Goal: Task Accomplishment & Management: Use online tool/utility

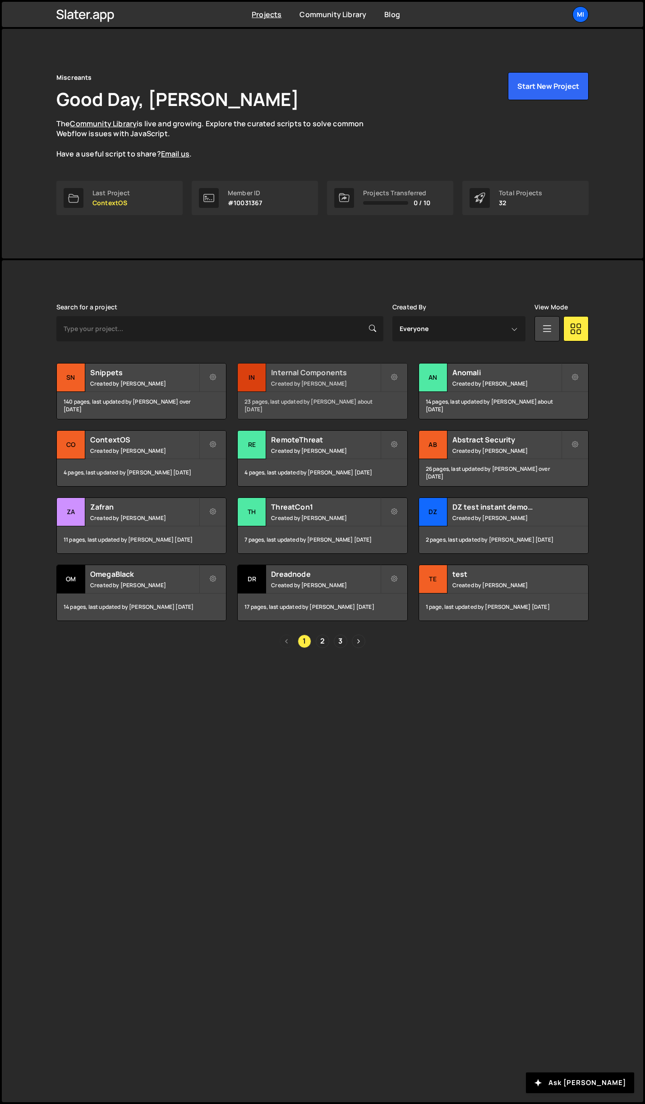
click at [363, 367] on div "Internal Components Created by Jarek Kowalczyk" at bounding box center [322, 377] width 169 height 28
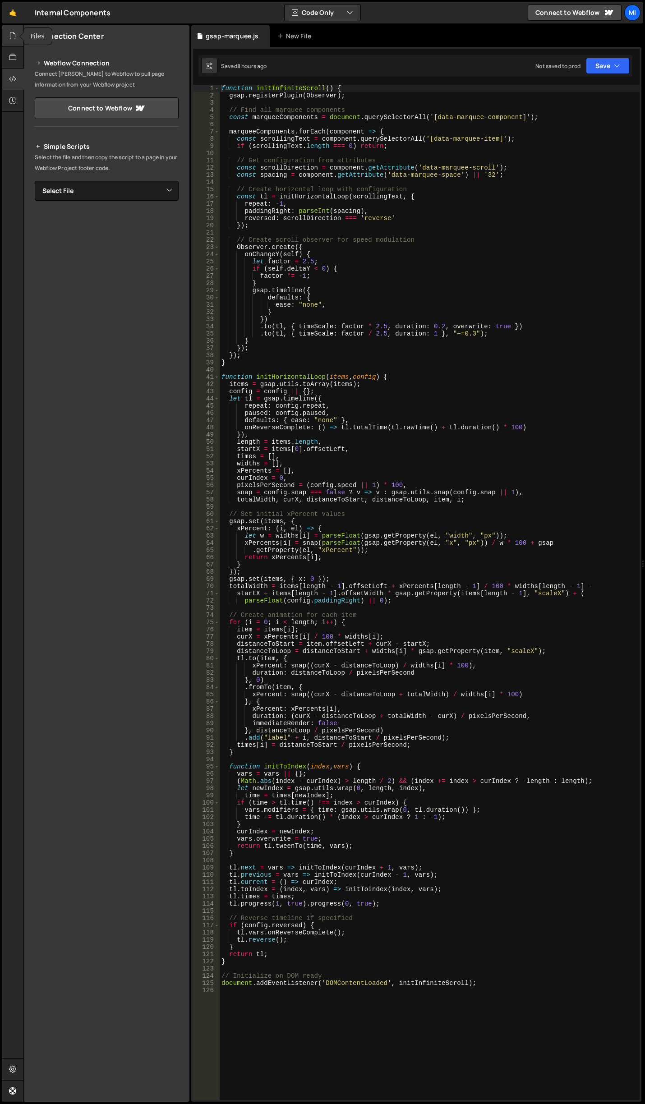
click at [11, 32] on icon at bounding box center [12, 36] width 7 height 10
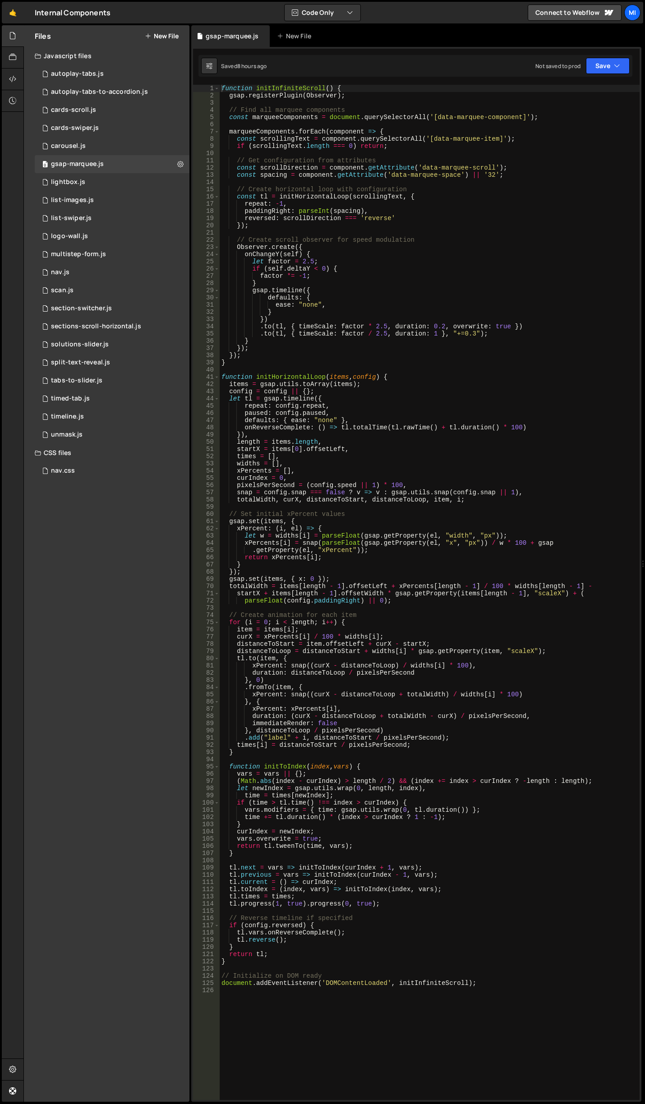
type textarea "});"
click at [276, 573] on div "function initInfiniteScroll ( ) { gsap . registerPlugin ( Observer ) ; // Find …" at bounding box center [430, 600] width 420 height 1030
click at [18, 13] on link "🤙" at bounding box center [13, 13] width 22 height 22
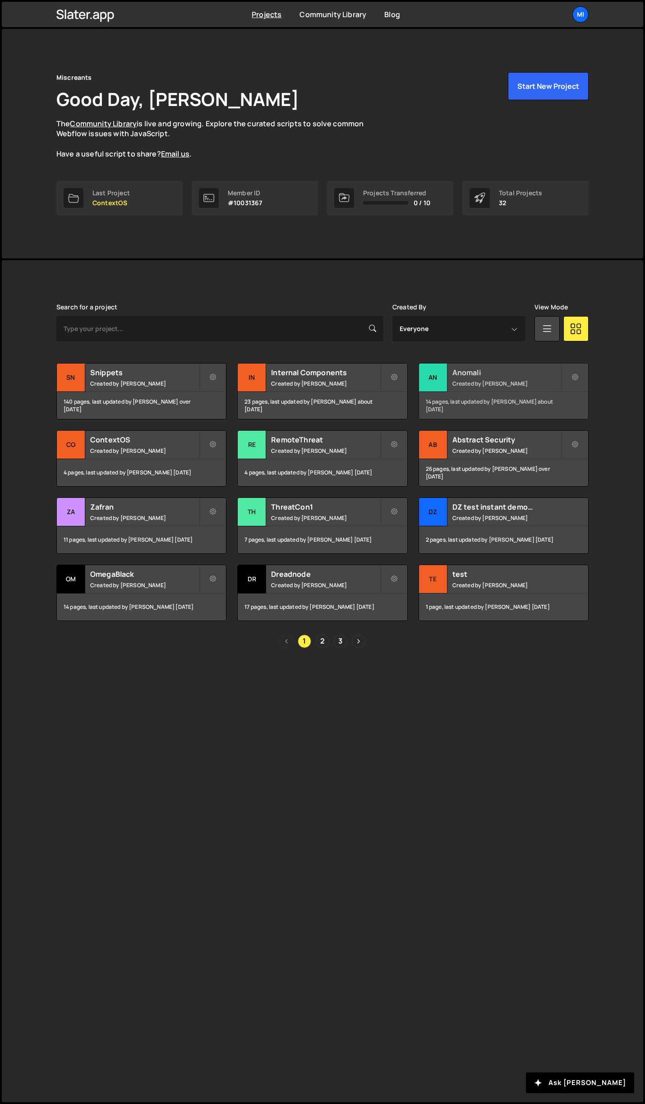
click at [545, 369] on h2 "Anomali" at bounding box center [506, 373] width 109 height 10
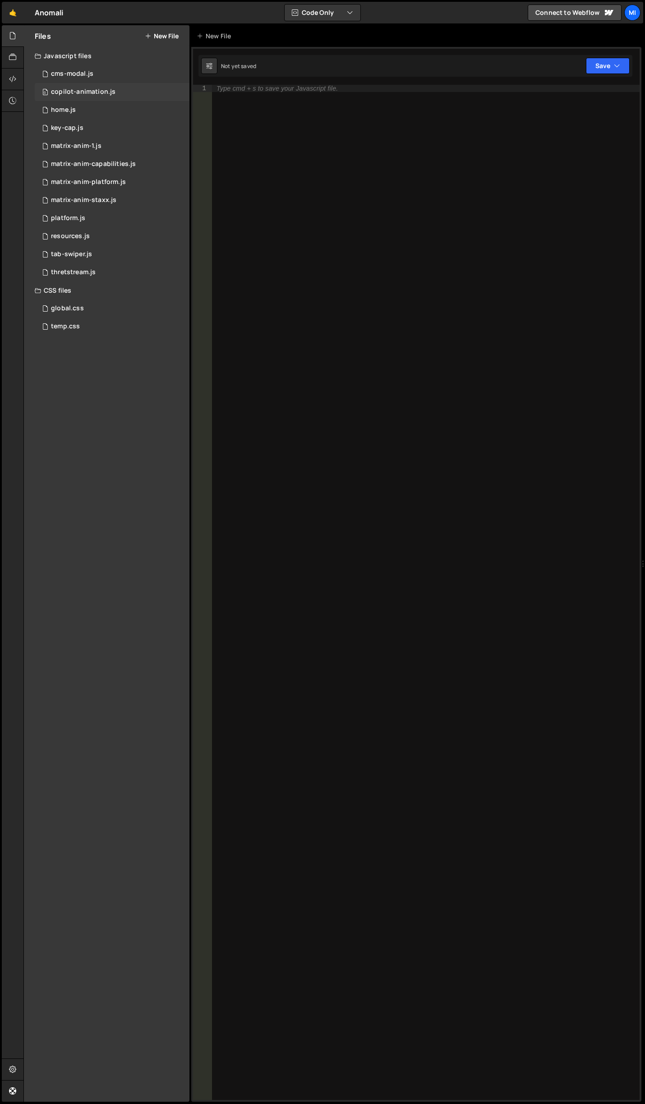
click at [103, 97] on div "0 copilot-animation.js 0" at bounding box center [112, 92] width 155 height 18
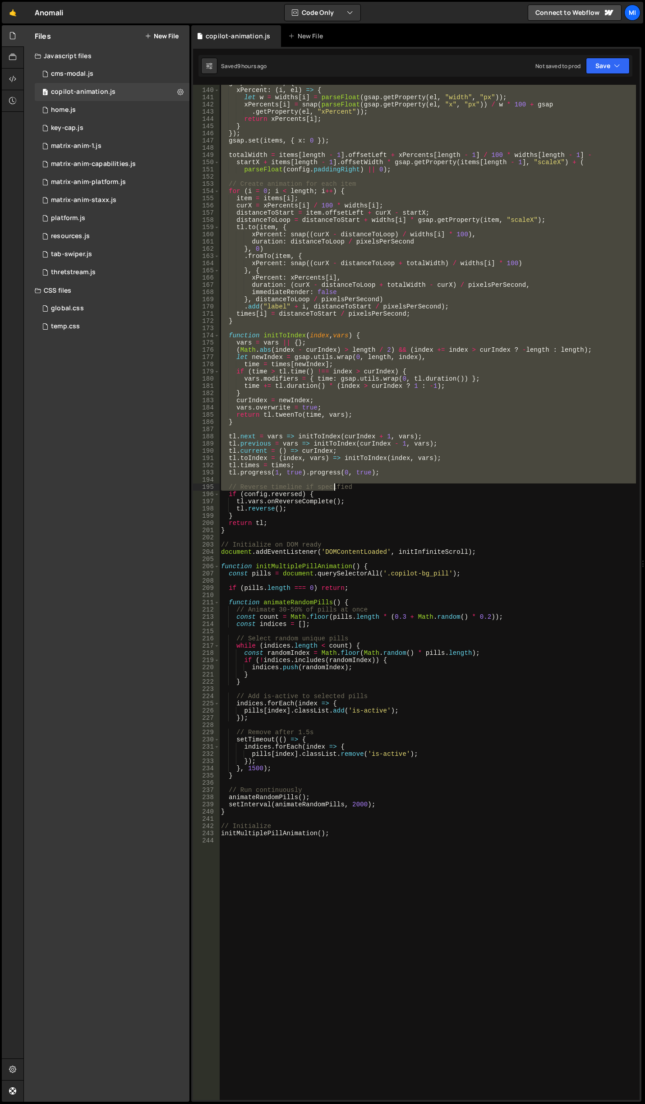
scroll to position [1001, 0]
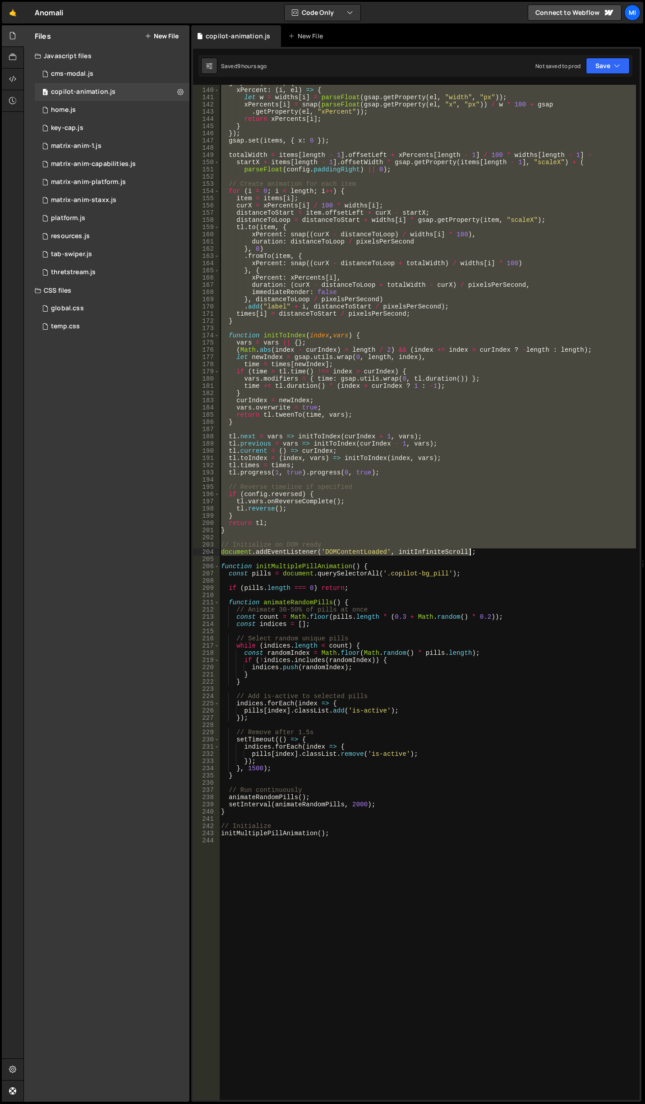
drag, startPoint x: 221, startPoint y: 217, endPoint x: 476, endPoint y: 553, distance: 421.6
click at [476, 553] on div "gsap . set ( items , { xPercent : ( i , el ) => { let w = widths [ i ] = parseF…" at bounding box center [427, 594] width 417 height 1030
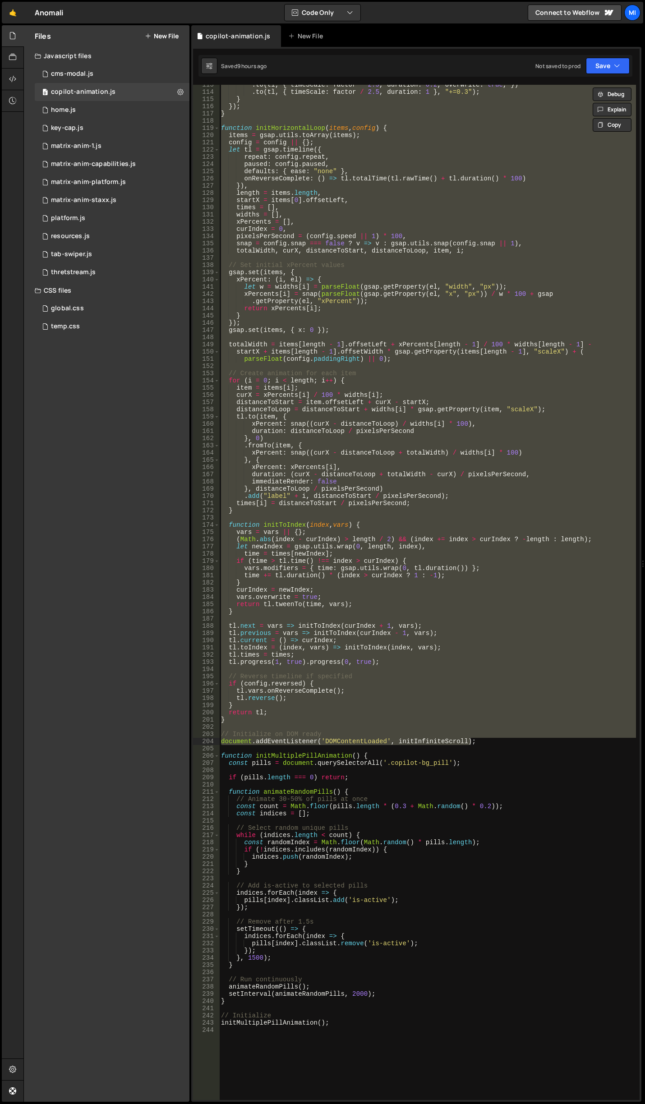
scroll to position [758, 0]
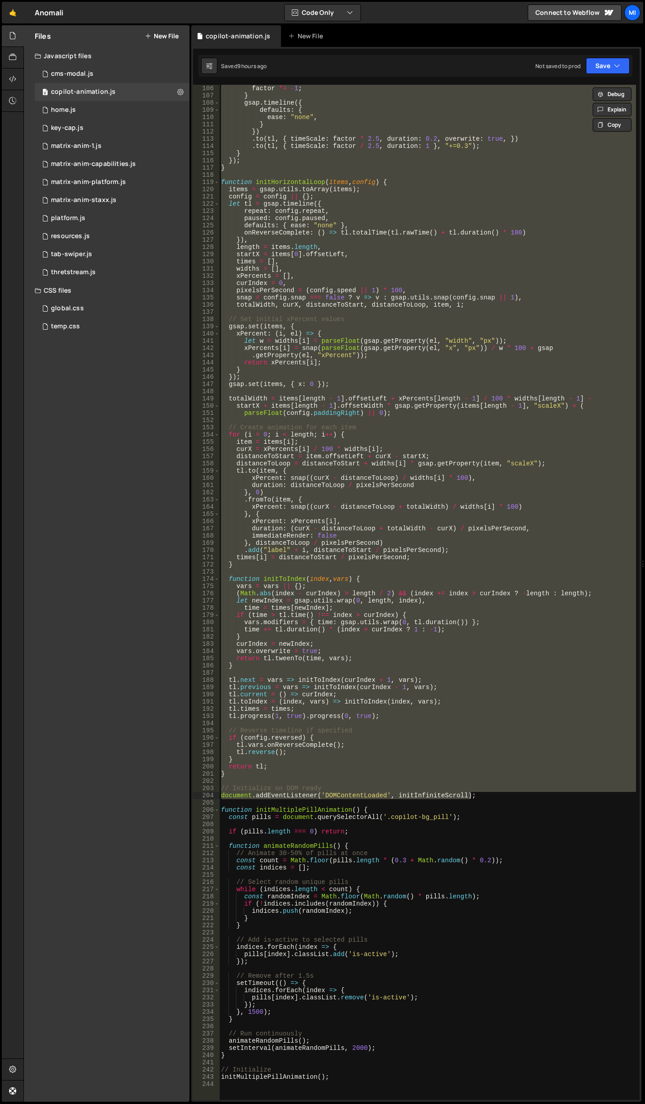
click at [475, 778] on div "factor *= - 1 ; } gsap . timeline ({ defaults : { ease : "none" , } }) . to ( t…" at bounding box center [427, 600] width 417 height 1030
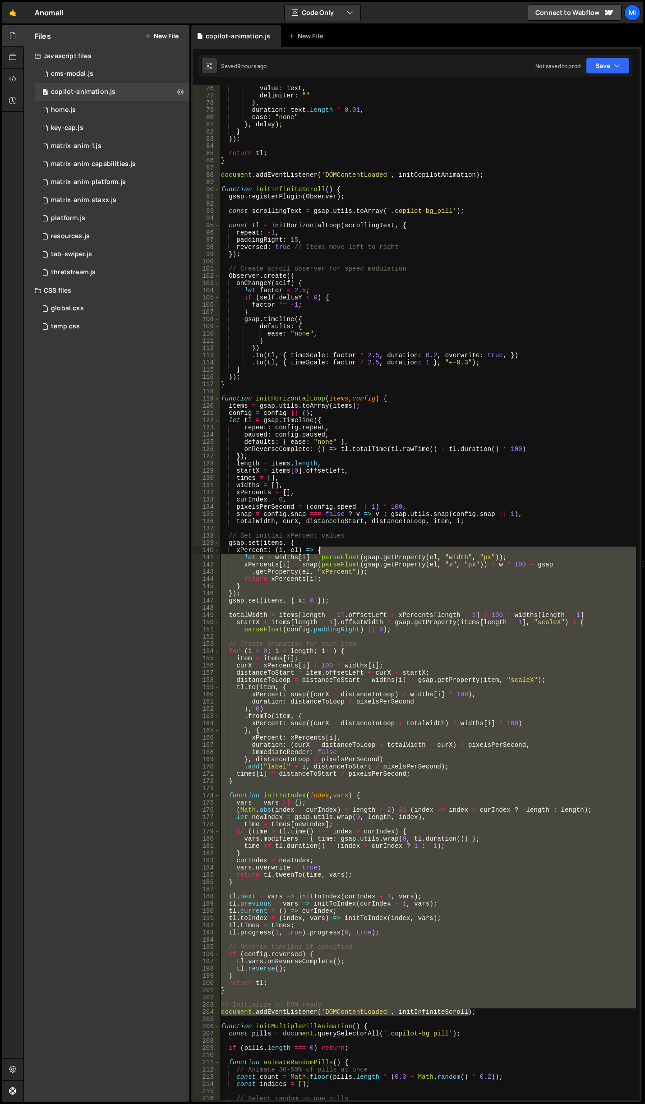
scroll to position [487, 0]
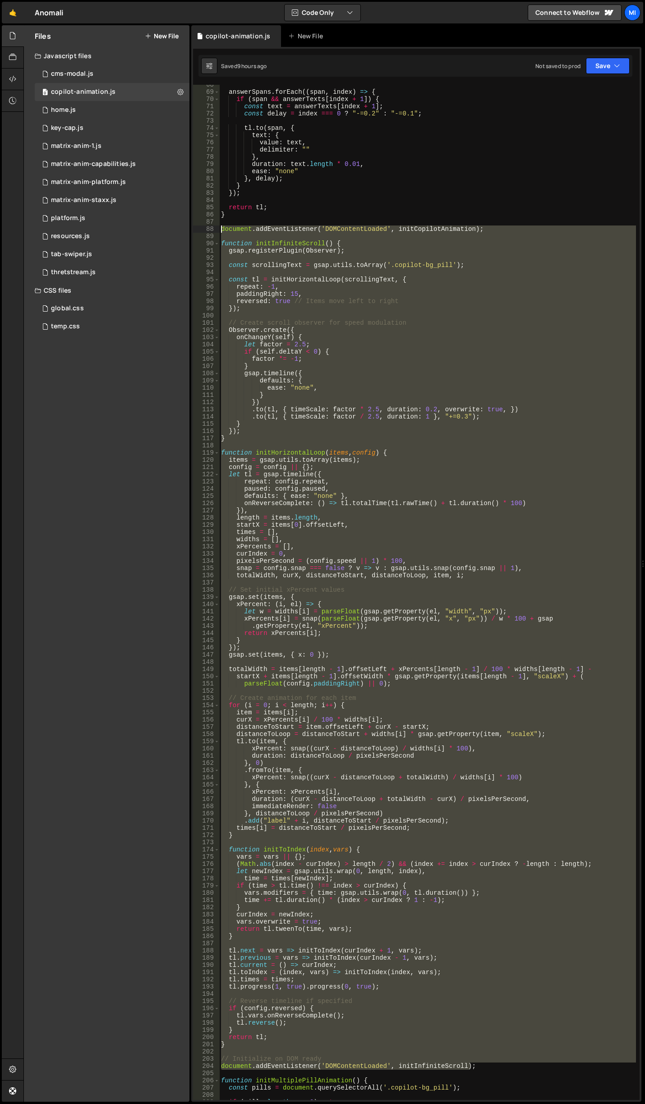
drag, startPoint x: 482, startPoint y: 795, endPoint x: 206, endPoint y: 227, distance: 631.7
click at [206, 227] on div "} 68 69 70 71 72 73 74 75 76 77 78 79 80 81 82 83 84 85 86 87 88 89 90 91 92 93…" at bounding box center [416, 592] width 446 height 1015
paste textarea "InfiniteScroll);"
type textarea "document.addEventListener('DOMContentLoaded', initInfiniteScroll);"
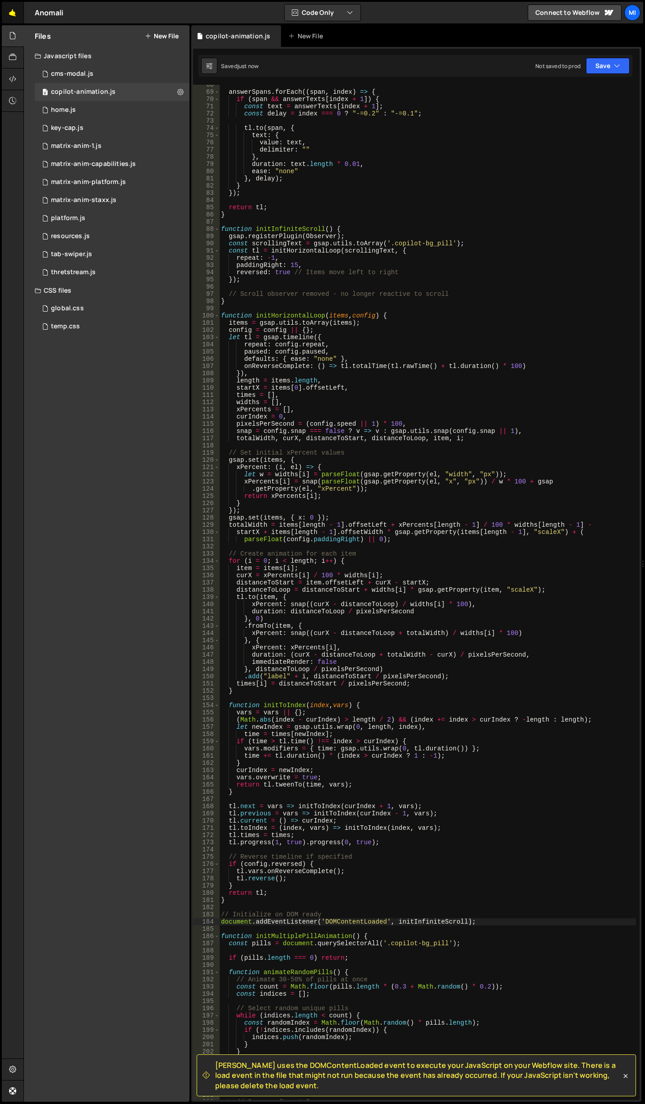
click at [14, 14] on link "🤙" at bounding box center [13, 13] width 22 height 22
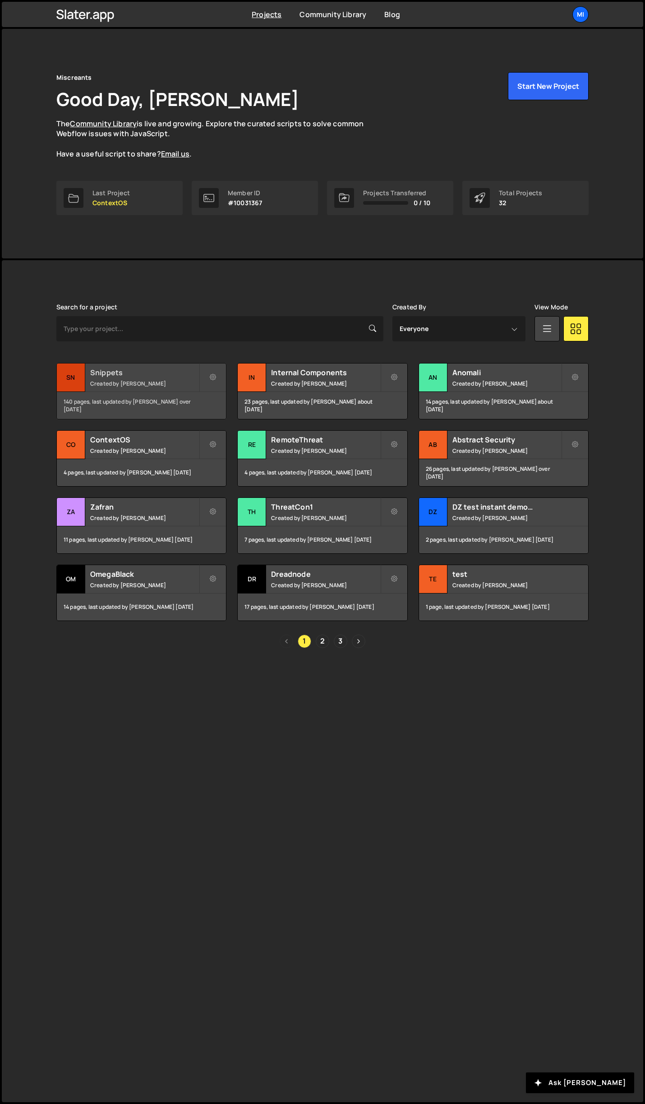
click at [194, 370] on h2 "Snippets" at bounding box center [144, 373] width 109 height 10
click at [363, 372] on h2 "Internal Components" at bounding box center [325, 373] width 109 height 10
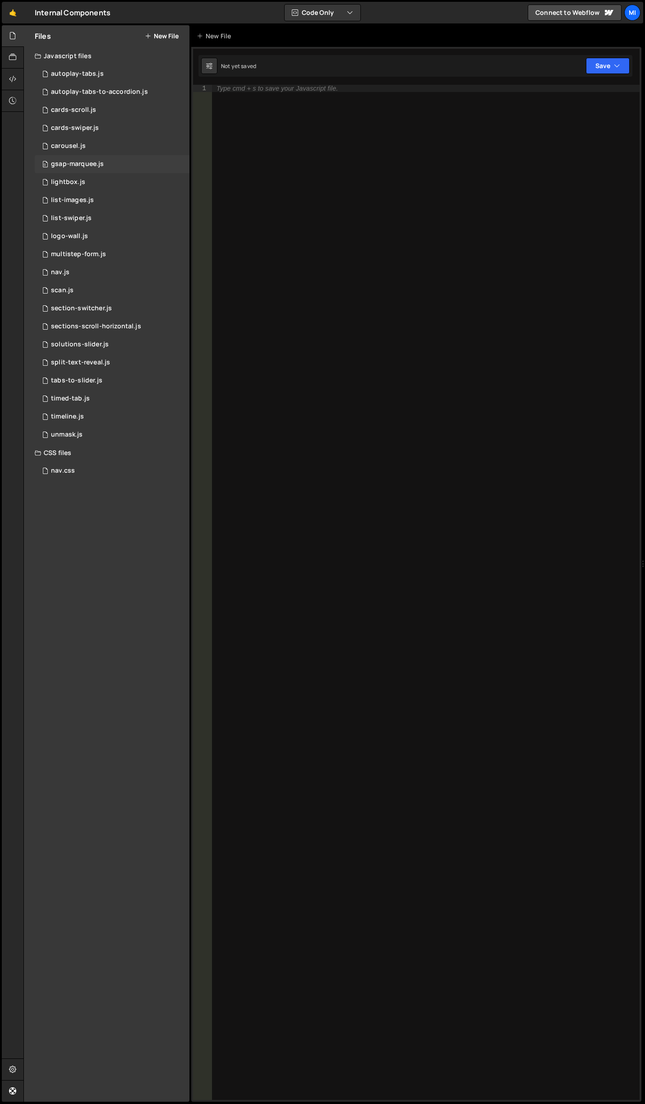
click at [90, 169] on div "0 gsap-marquee.js 0" at bounding box center [112, 164] width 155 height 18
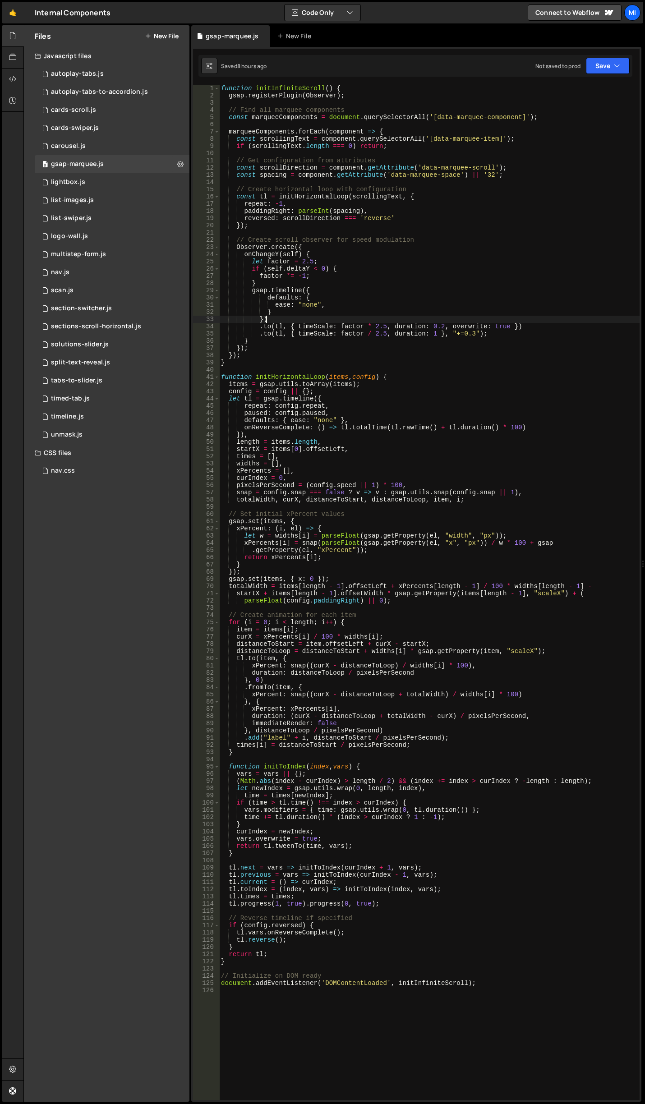
click at [450, 316] on div "function initInfiniteScroll ( ) { gsap . registerPlugin ( Observer ) ; // Find …" at bounding box center [429, 600] width 420 height 1030
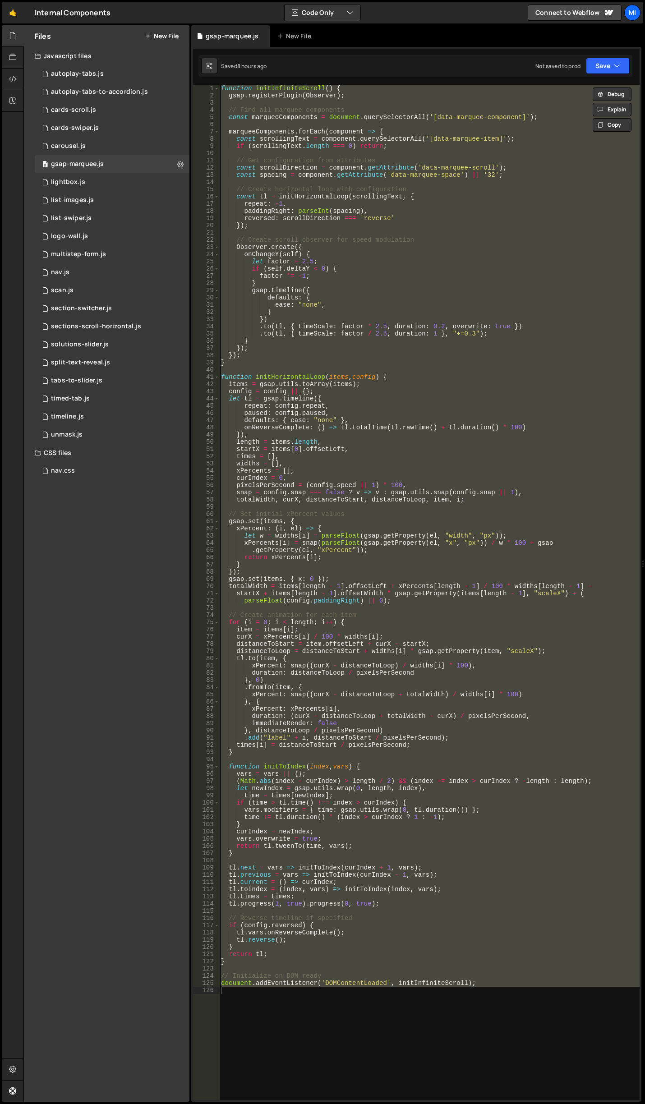
click at [591, 445] on div "function initInfiniteScroll ( ) { gsap . registerPlugin ( Observer ) ; // Find …" at bounding box center [429, 592] width 420 height 1015
paste textarea
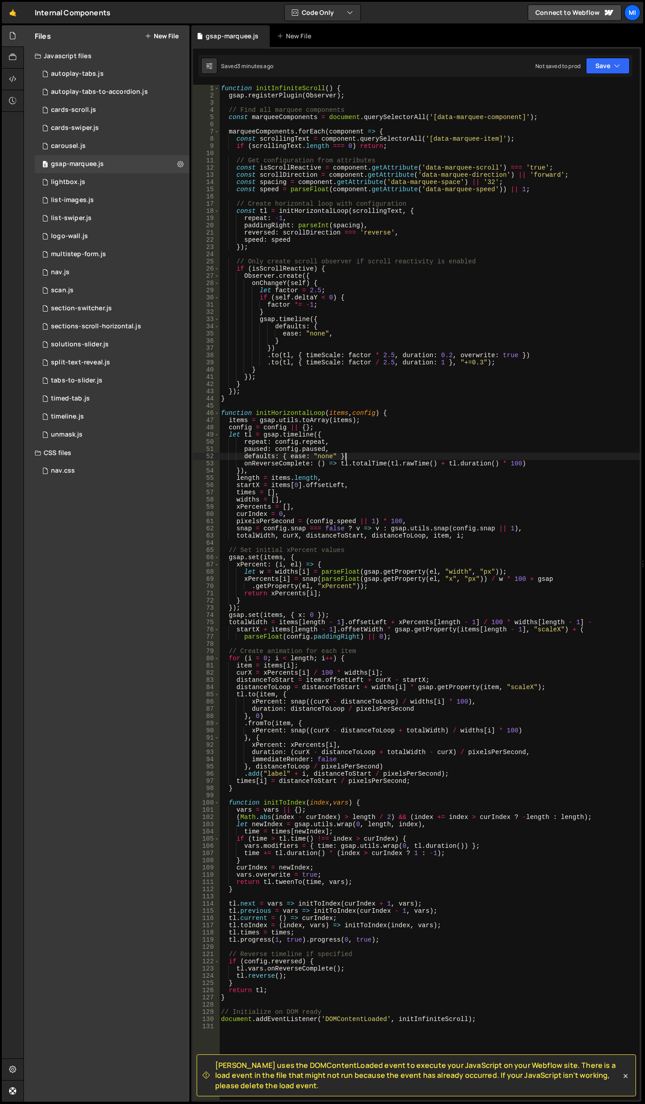
click at [454, 455] on div "function initInfiniteScroll ( ) { gsap . registerPlugin ( Observer ) ; // Find …" at bounding box center [429, 600] width 420 height 1030
type textarea "defaults: { ease: "none" },"
click at [5, 11] on link "🤙" at bounding box center [13, 13] width 22 height 22
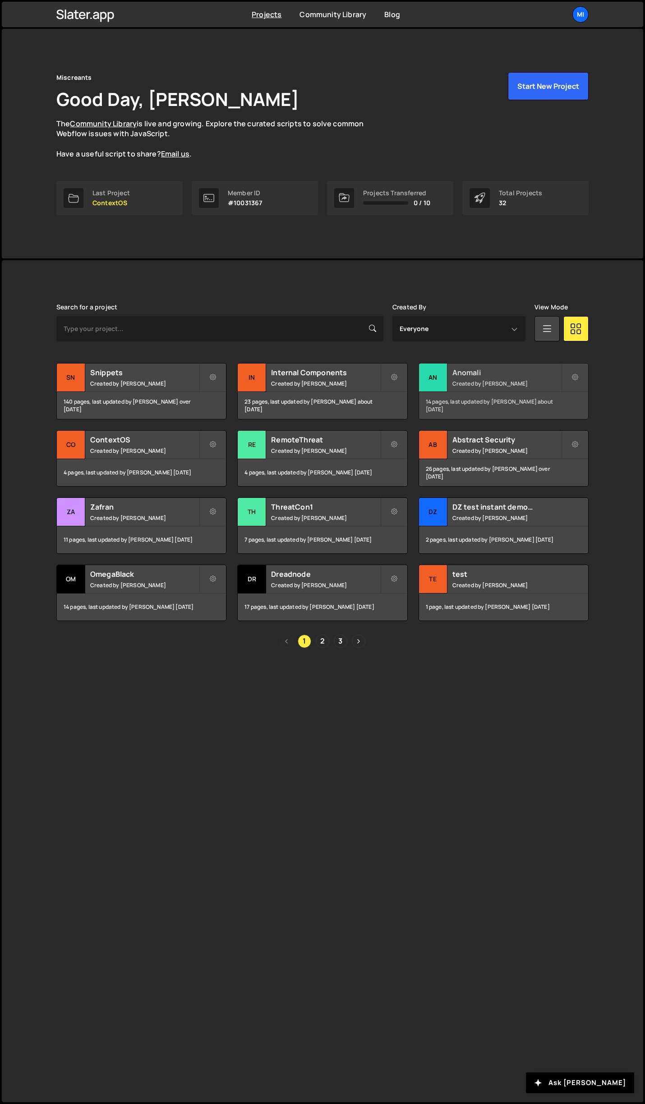
click at [497, 377] on h2 "Anomali" at bounding box center [506, 373] width 109 height 10
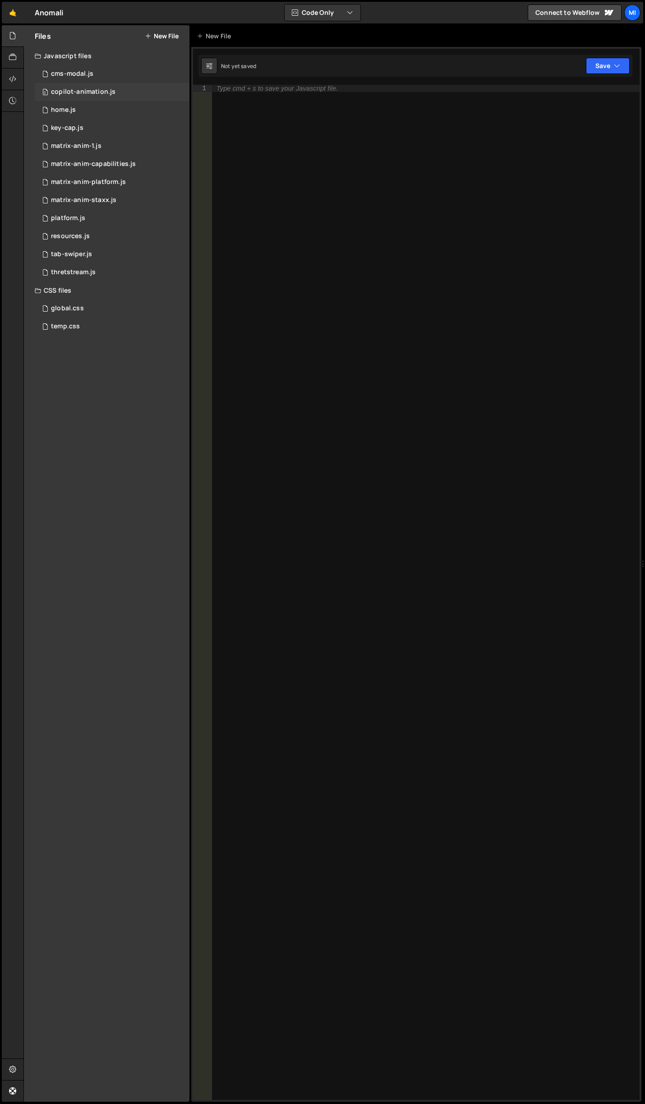
click at [112, 93] on div "copilot-animation.js" at bounding box center [83, 92] width 64 height 8
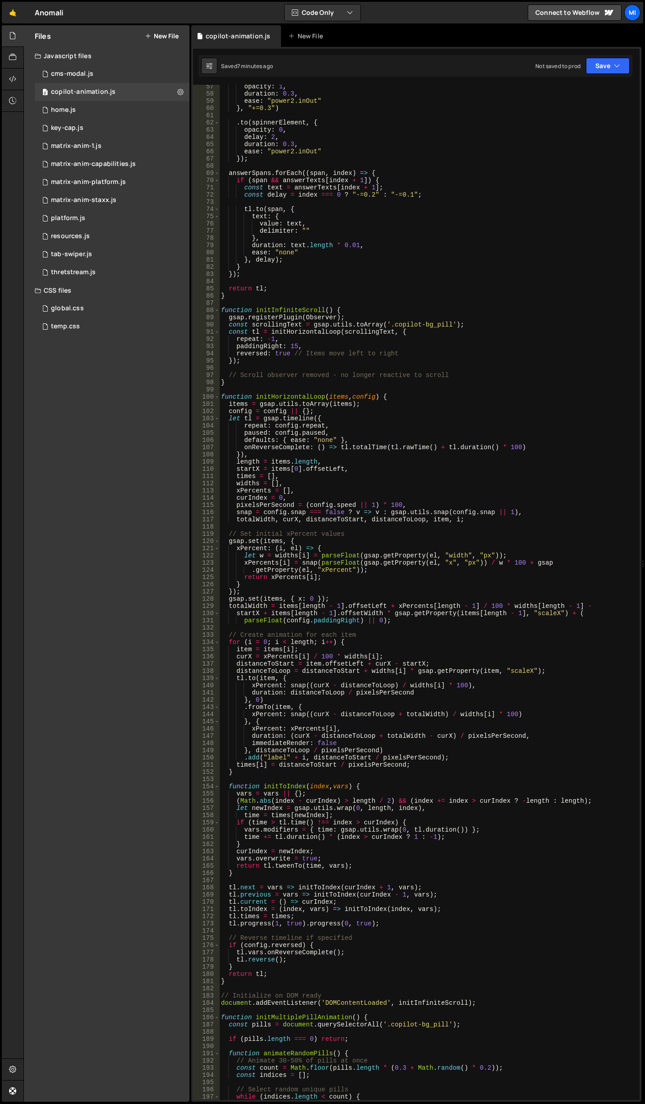
scroll to position [406, 0]
click at [222, 307] on div "opacity : 1 , duration : 0.3 , ease : "power2.inOut" } , "+=0.3" ) . to ( spinn…" at bounding box center [427, 598] width 417 height 1030
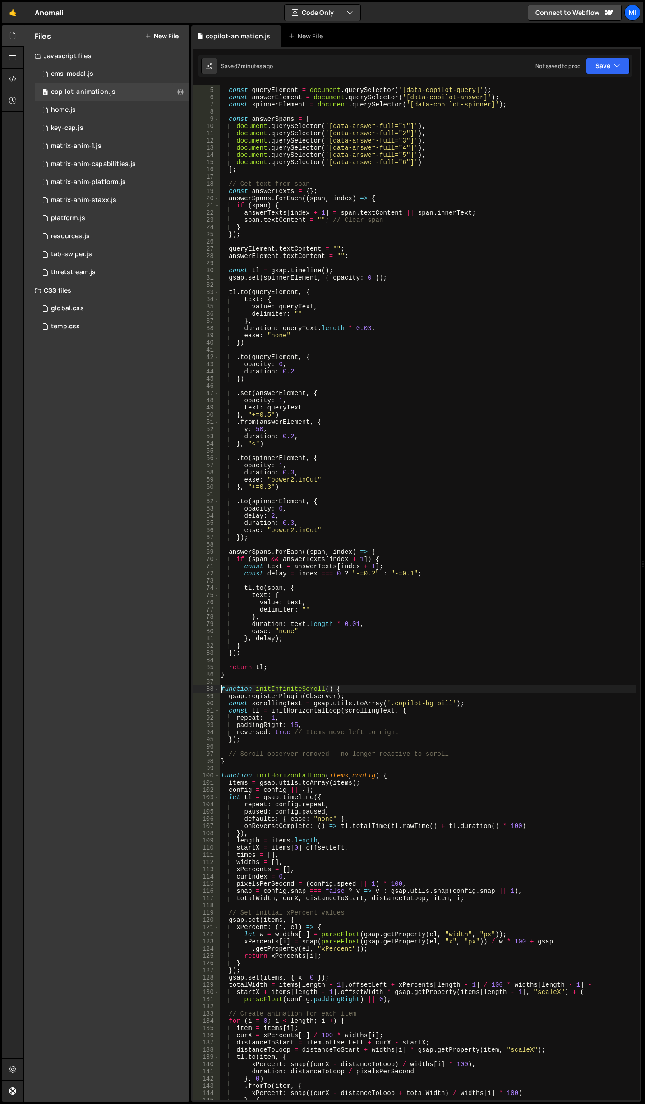
scroll to position [81, 0]
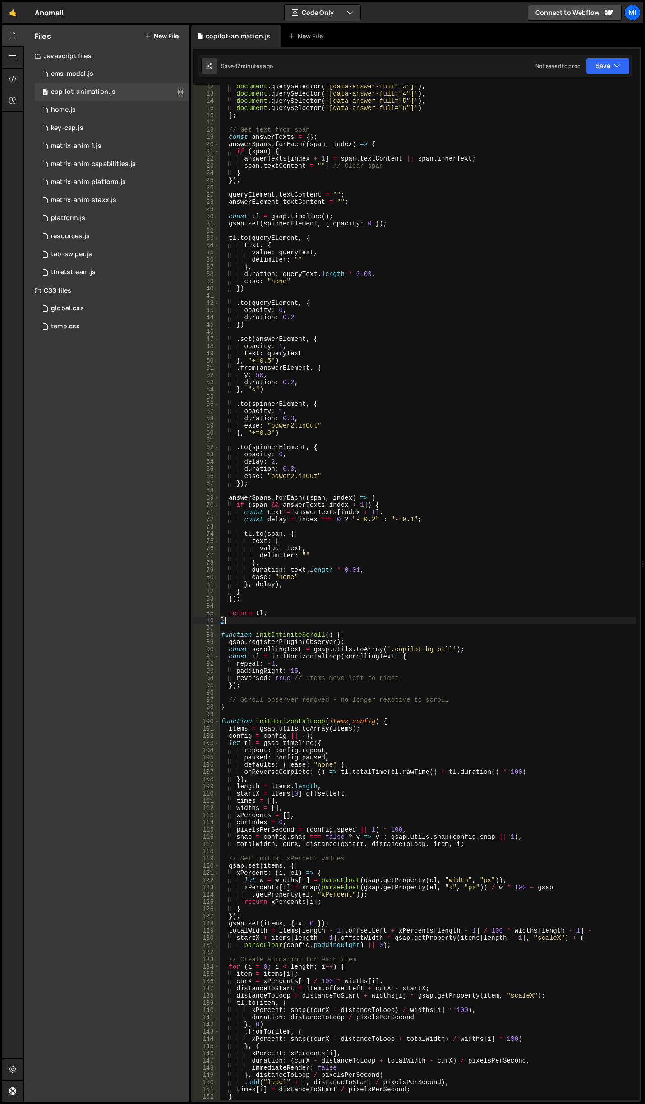
click at [275, 622] on div "document . querySelector ( '[data-answer-full="3"]' ) , document . querySelecto…" at bounding box center [427, 598] width 417 height 1030
type textarea "}"
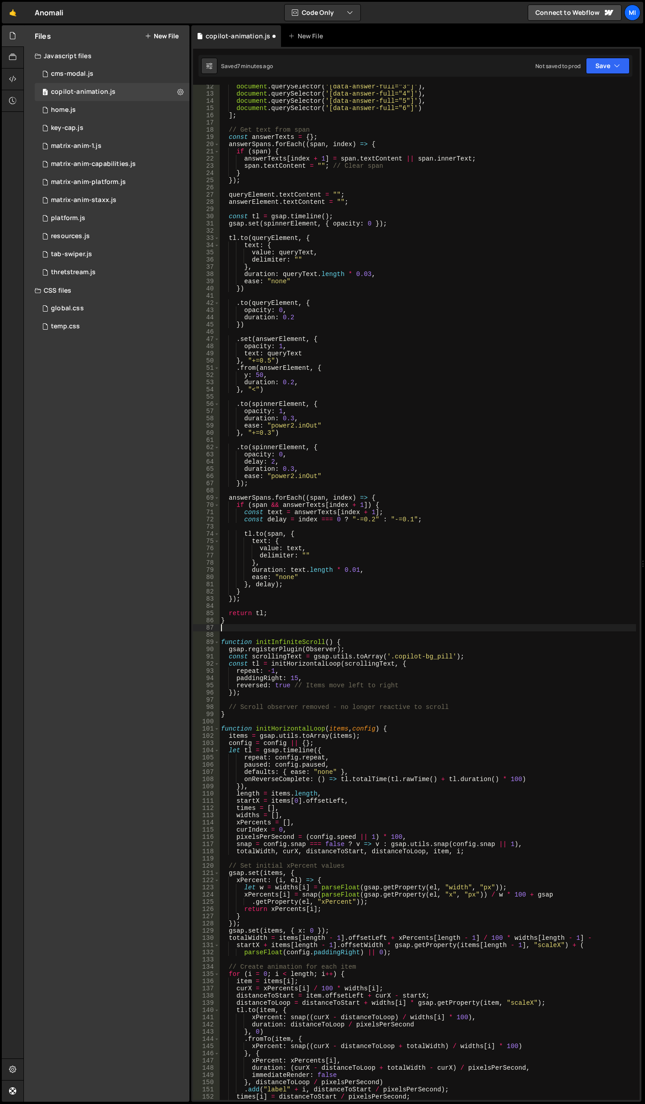
scroll to position [0, 0]
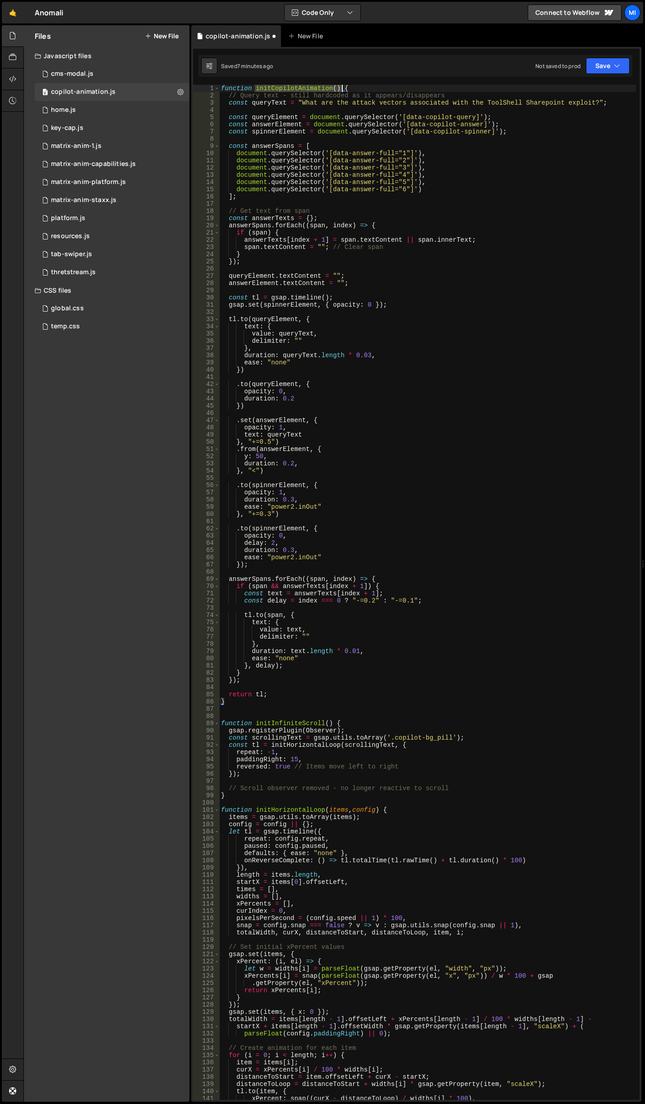
drag, startPoint x: 256, startPoint y: 91, endPoint x: 341, endPoint y: 86, distance: 85.9
click at [341, 86] on div "function initCopilotAnimation ( ) { // Query text - still hardcoded as it appea…" at bounding box center [427, 600] width 417 height 1030
type textarea "function initCopilotAnimation() {"
click at [253, 710] on div "function initCopilotAnimation ( ) { // Query text - still hardcoded as it appea…" at bounding box center [427, 600] width 417 height 1030
paste textarea "initCopilotAnimation()"
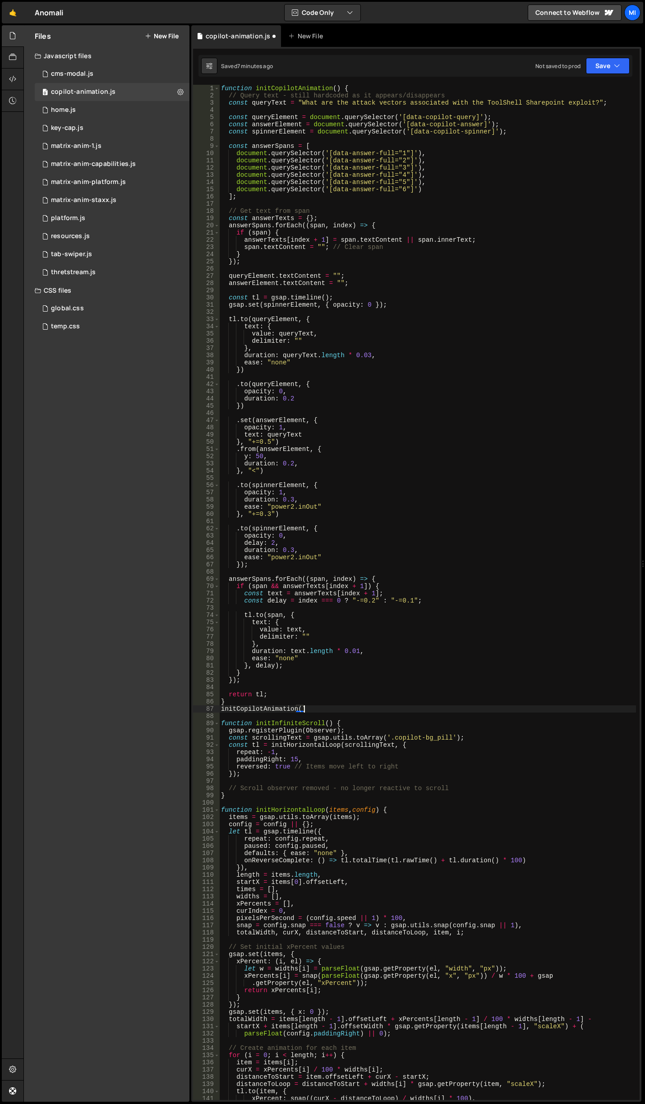
scroll to position [0, 5]
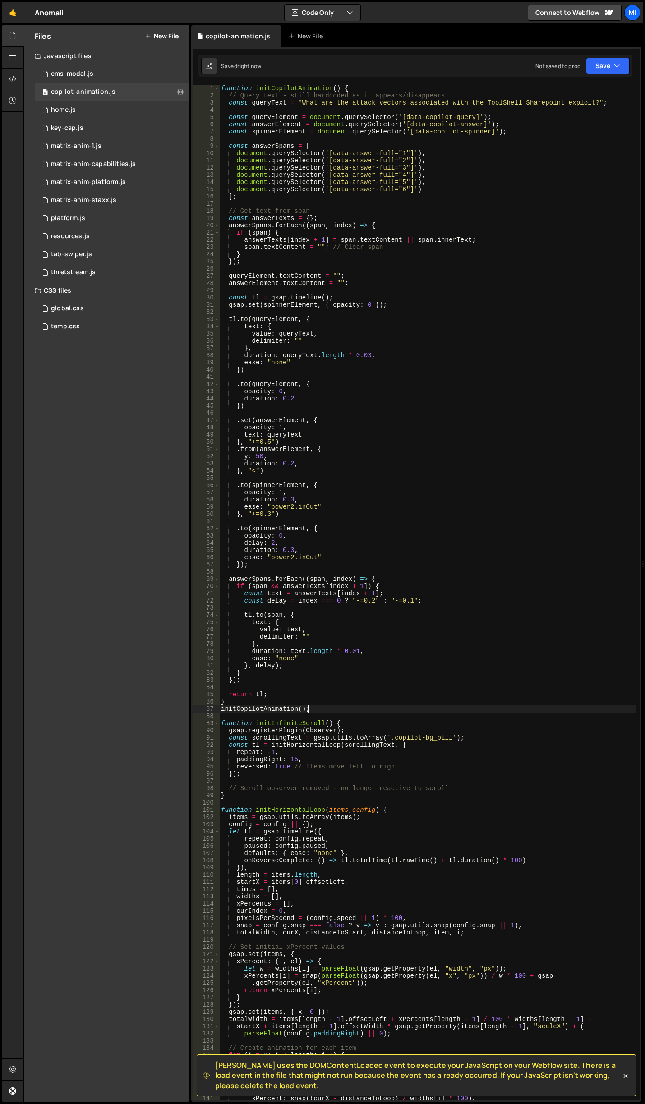
type textarea "initCopilotAnimation();"
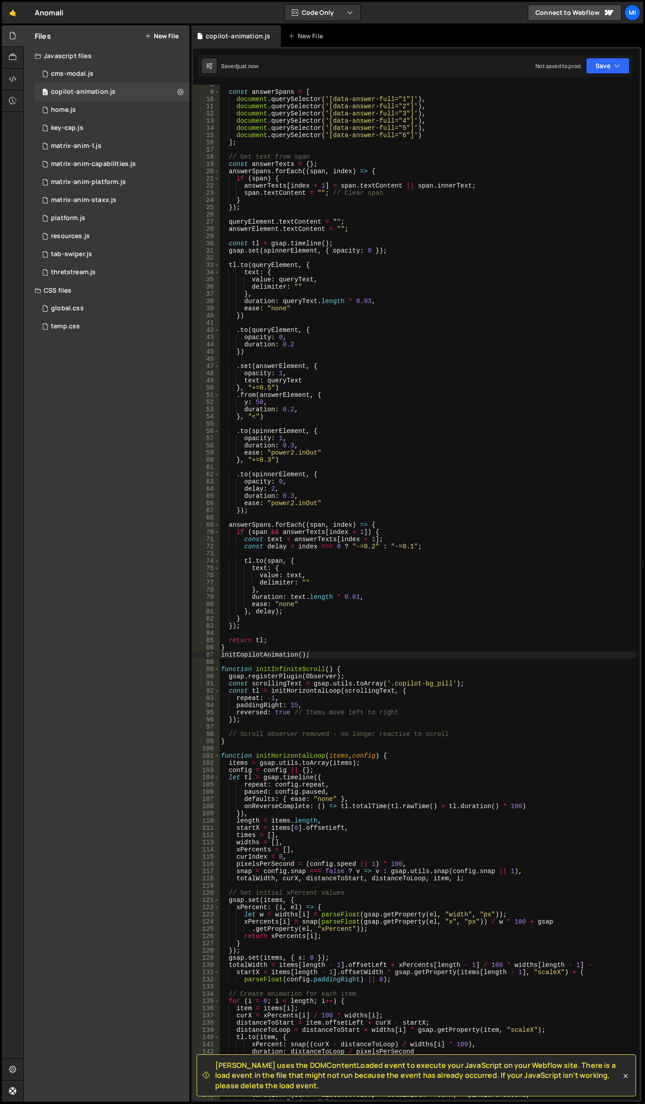
scroll to position [54, 0]
click at [341, 652] on div "const answerSpans = [ document . querySelector ( '[data-answer-full="1"]' ) , d…" at bounding box center [427, 596] width 417 height 1030
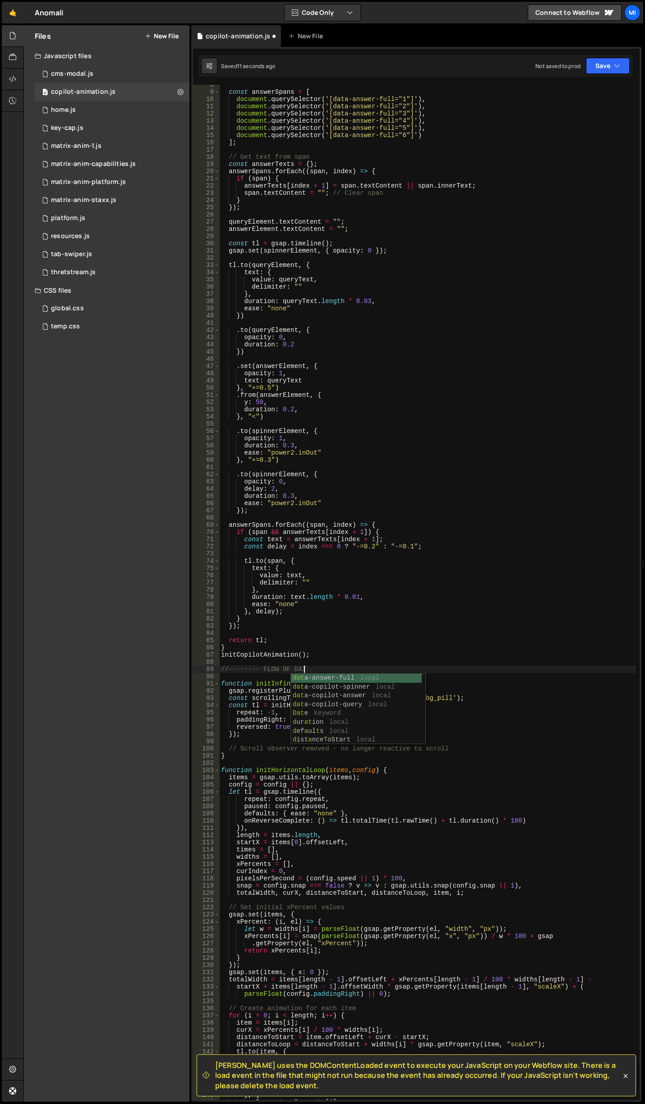
scroll to position [0, 5]
click at [341, 652] on div "const answerSpans = [ document . querySelector ( '[data-answer-full="1"]' ) , d…" at bounding box center [427, 596] width 417 height 1030
click at [338, 669] on div "const answerSpans = [ document . querySelector ( '[data-answer-full="1"]' ) , d…" at bounding box center [427, 596] width 417 height 1030
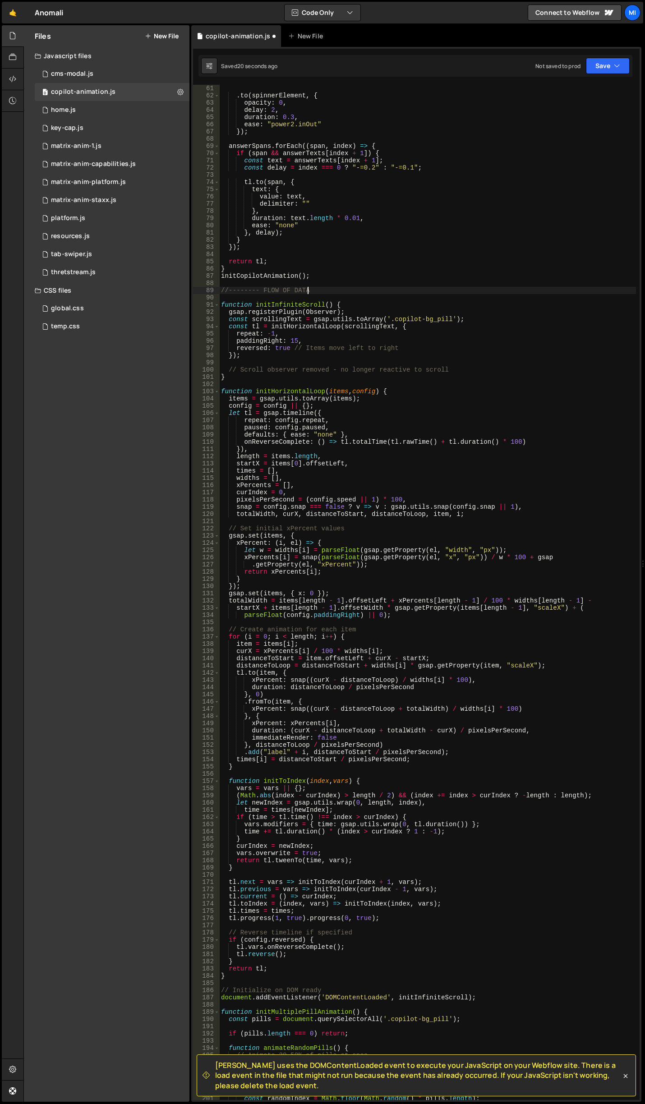
scroll to position [352, 0]
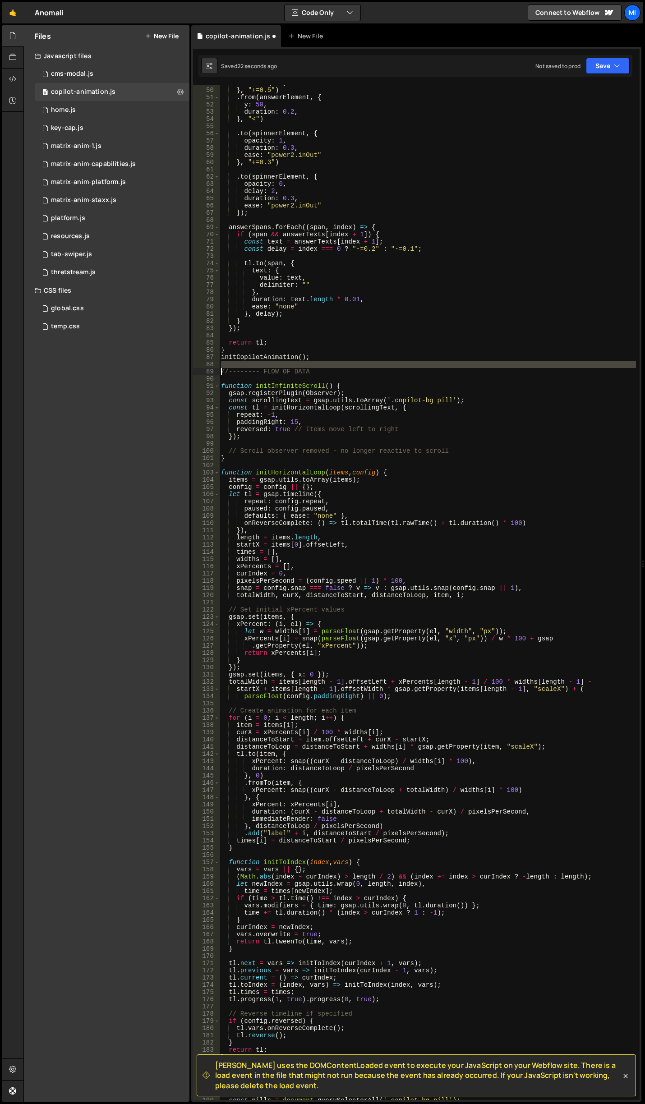
drag, startPoint x: 328, startPoint y: 367, endPoint x: 207, endPoint y: 370, distance: 121.8
click at [207, 370] on div "//-------- FLOW OF DATA 49 50 51 52 53 54 55 56 57 58 59 60 61 62 63 64 65 66 6…" at bounding box center [416, 592] width 446 height 1015
type textarea "//-------- FLOW OF DATA"
click at [295, 378] on div "text : queryText } , "+=0.5" ) . from ( answerElement , { y : 50 , duration : 0…" at bounding box center [427, 594] width 417 height 1030
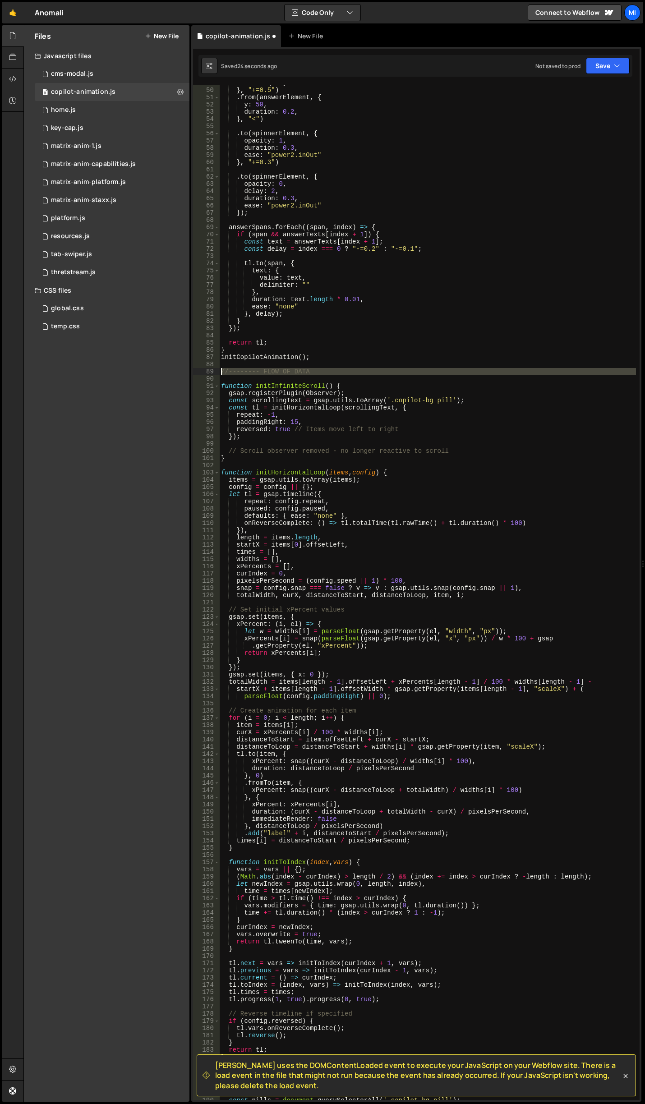
drag, startPoint x: 335, startPoint y: 376, endPoint x: 184, endPoint y: 372, distance: 150.2
click at [184, 372] on div "Files New File Javascript files 0 cms-modal.js 0 0 copilot-animation.js 0 0 hom…" at bounding box center [333, 563] width 621 height 1077
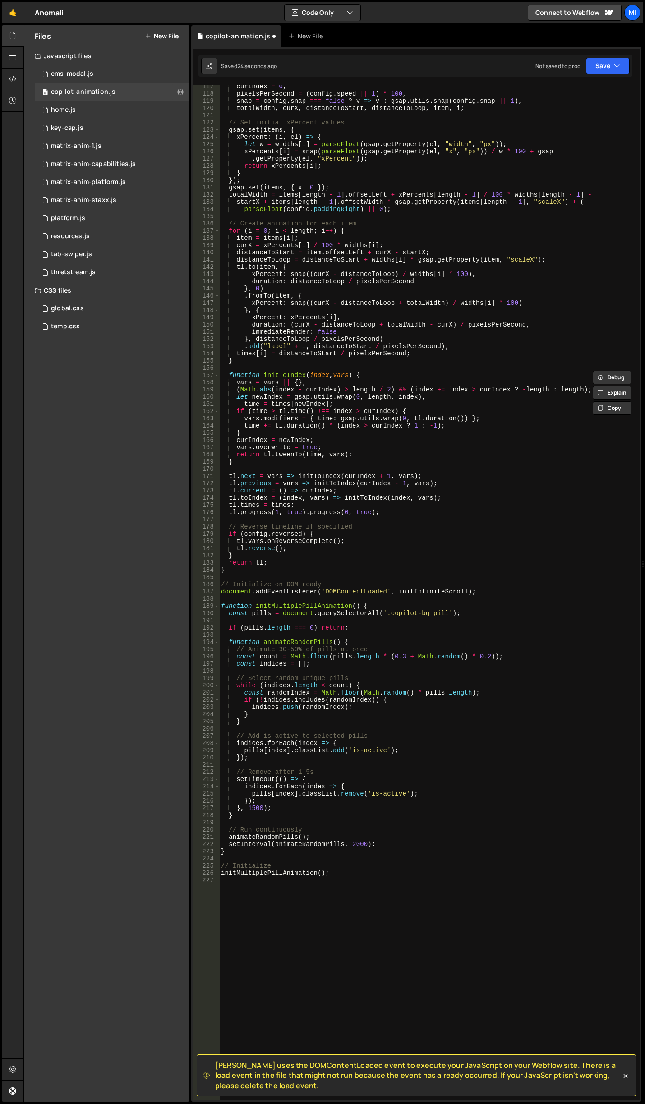
scroll to position [920, 0]
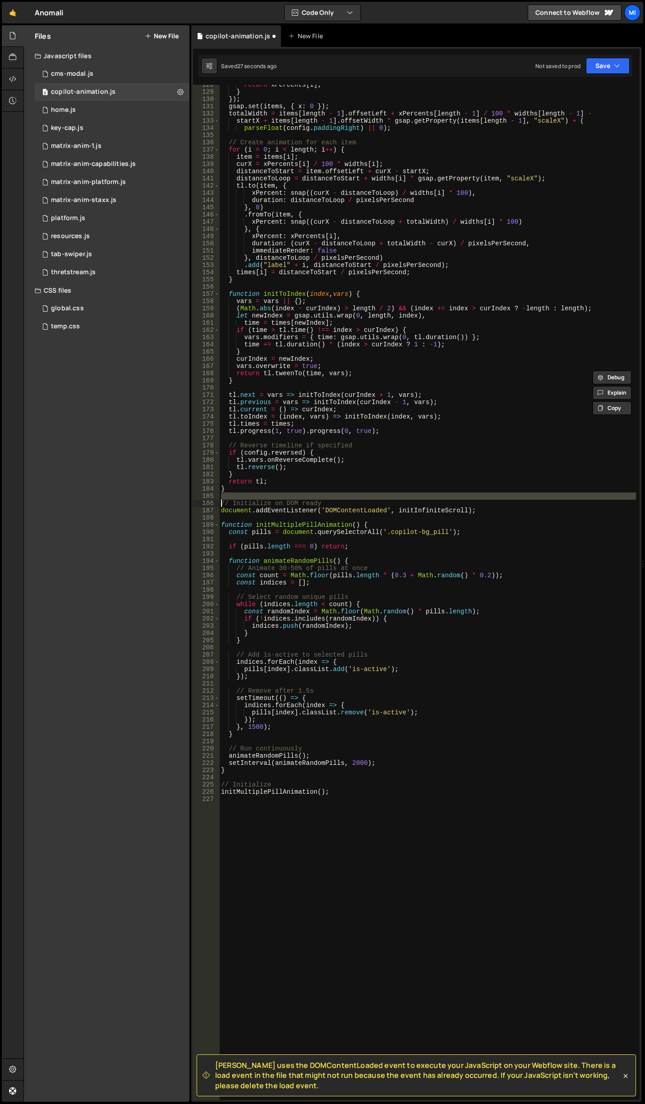
drag, startPoint x: 340, startPoint y: 499, endPoint x: 207, endPoint y: 500, distance: 132.6
click at [207, 500] on div "//-------- FLOW OF DATA 128 129 130 131 132 133 134 135 136 137 138 139 140 141…" at bounding box center [416, 592] width 446 height 1015
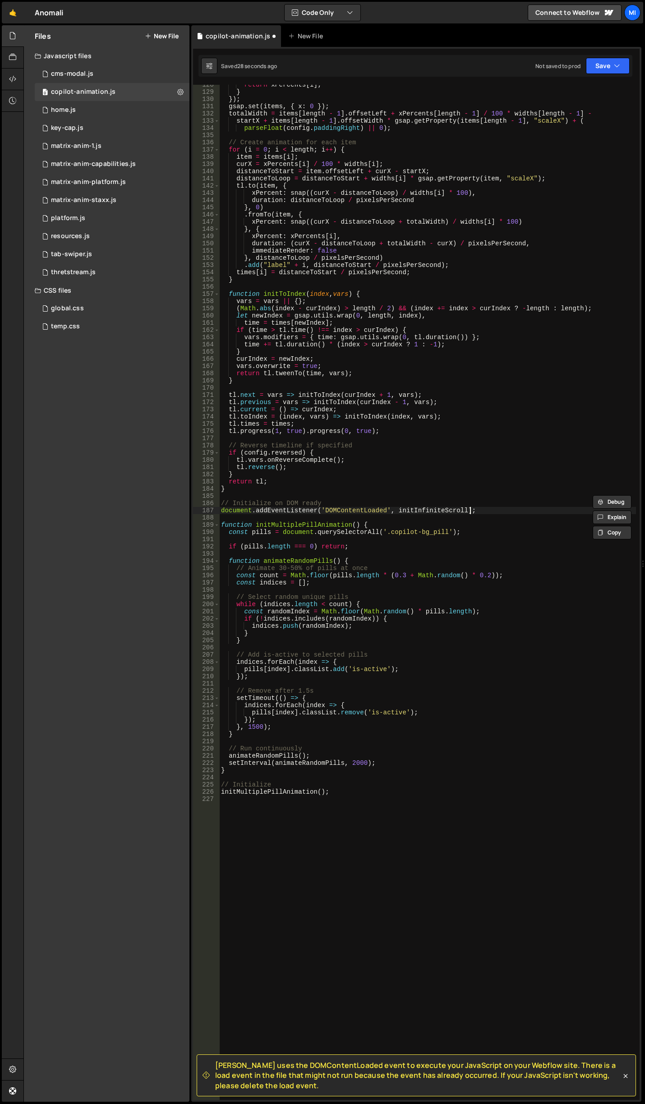
click at [536, 507] on div "return xPercents [ i ] ; } }) ; gsap . set ( items , { x : 0 }) ; totalWidth = …" at bounding box center [427, 596] width 417 height 1030
type textarea "document.addEventListener('DOMContentLoaded', initInfiniteScroll);"
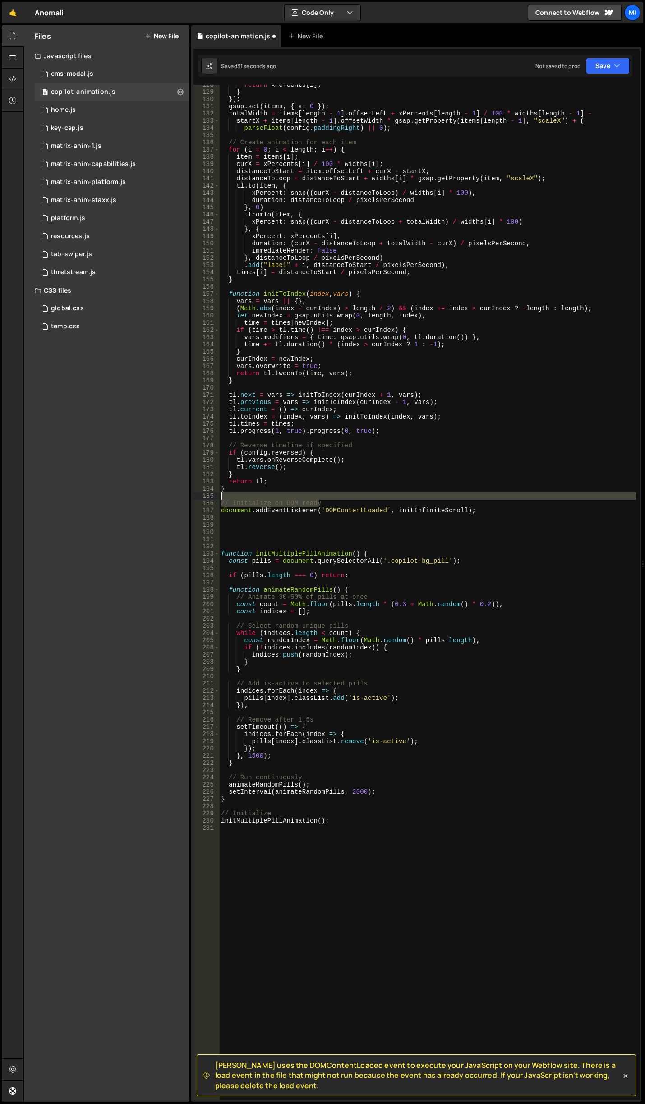
drag, startPoint x: 331, startPoint y: 500, endPoint x: 177, endPoint y: 497, distance: 154.7
click at [177, 497] on div "Files New File Javascript files 0 cms-modal.js 0 0 copilot-animation.js 0 0 hom…" at bounding box center [333, 563] width 621 height 1077
type textarea "// Initialize on DOM ready"
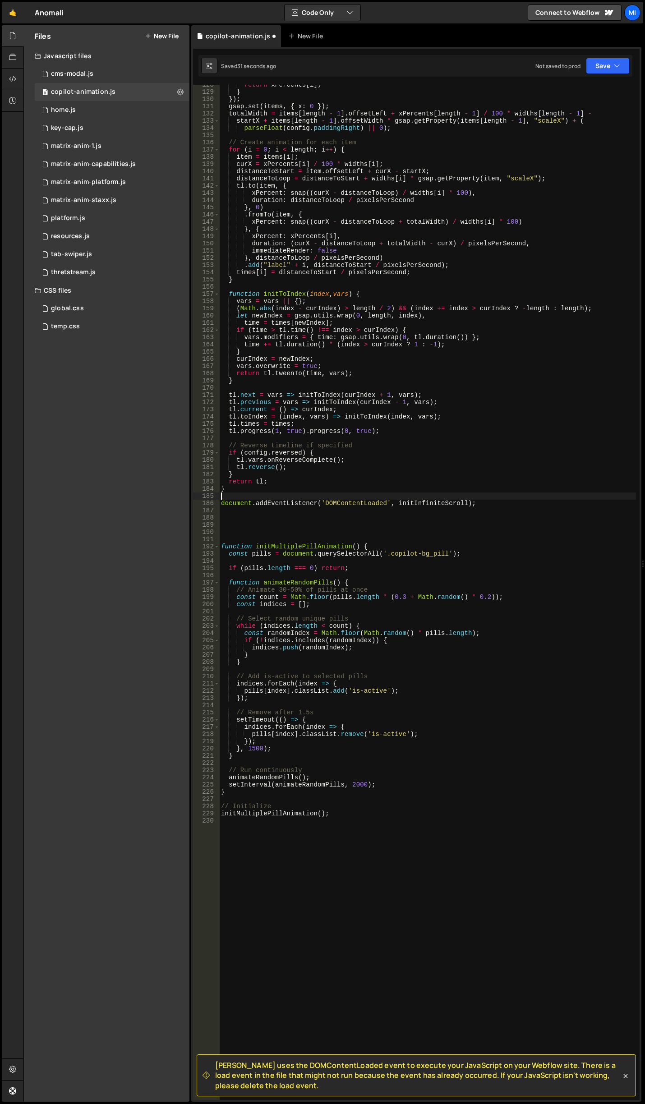
type textarea "document.addEventListener('DOMContentLoaded', initInfiniteScroll);"
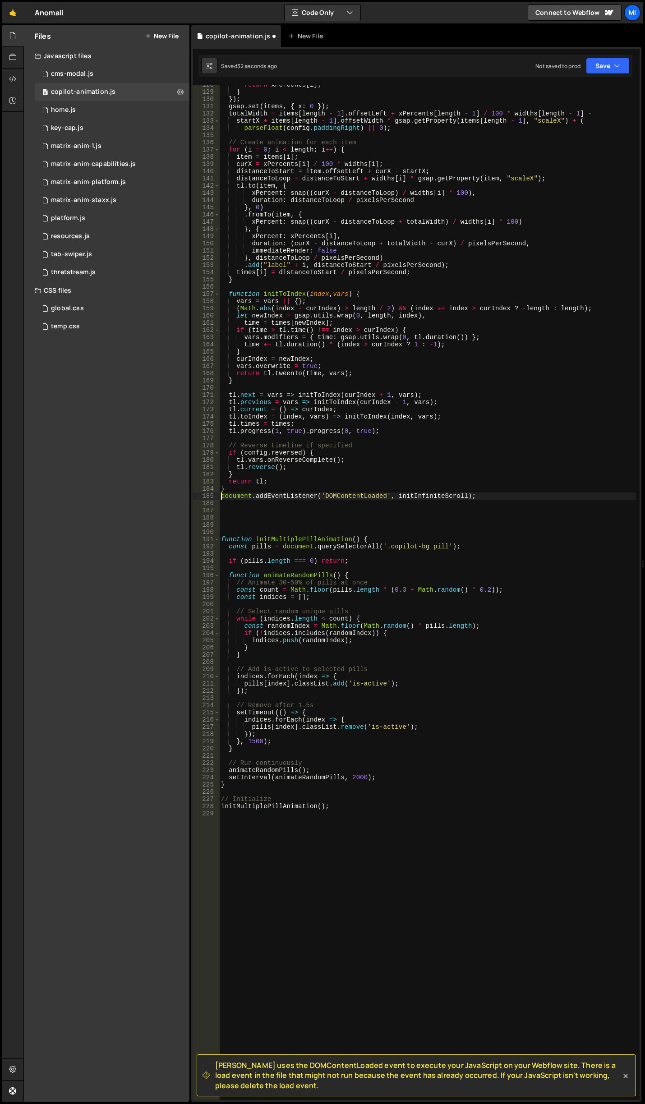
click at [266, 514] on div "return xPercents [ i ] ; } }) ; gsap . set ( items , { x : 0 }) ; totalWidth = …" at bounding box center [427, 596] width 417 height 1030
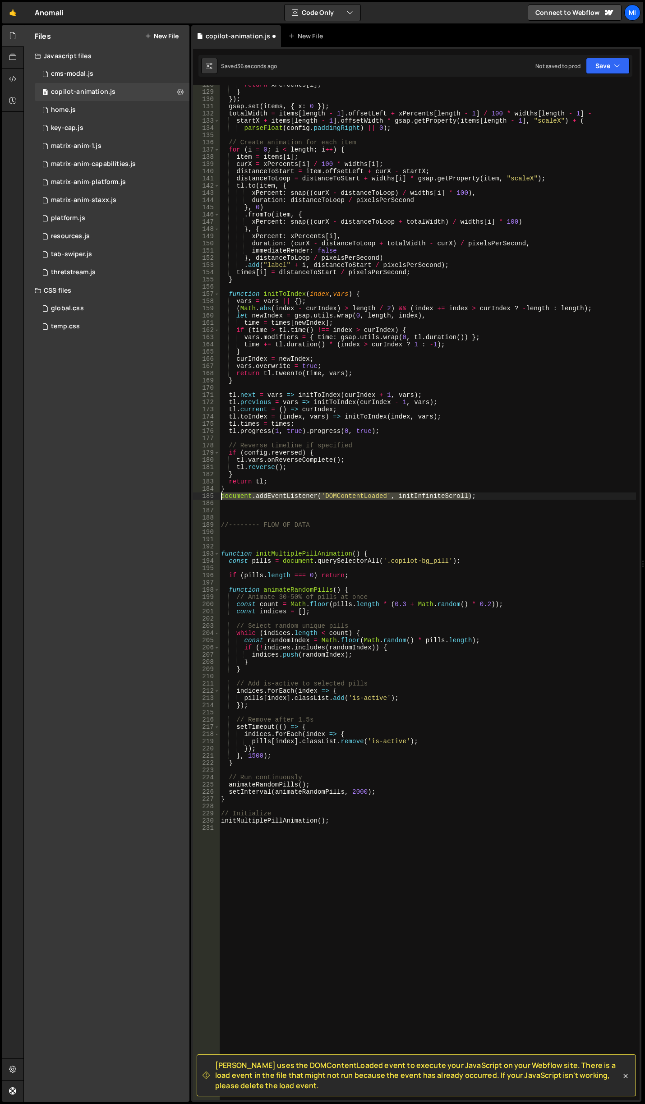
drag, startPoint x: 477, startPoint y: 496, endPoint x: 211, endPoint y: 495, distance: 266.1
click at [211, 495] on div "128 129 130 131 132 133 134 135 136 137 138 139 140 141 142 143 144 145 146 147…" at bounding box center [416, 592] width 446 height 1015
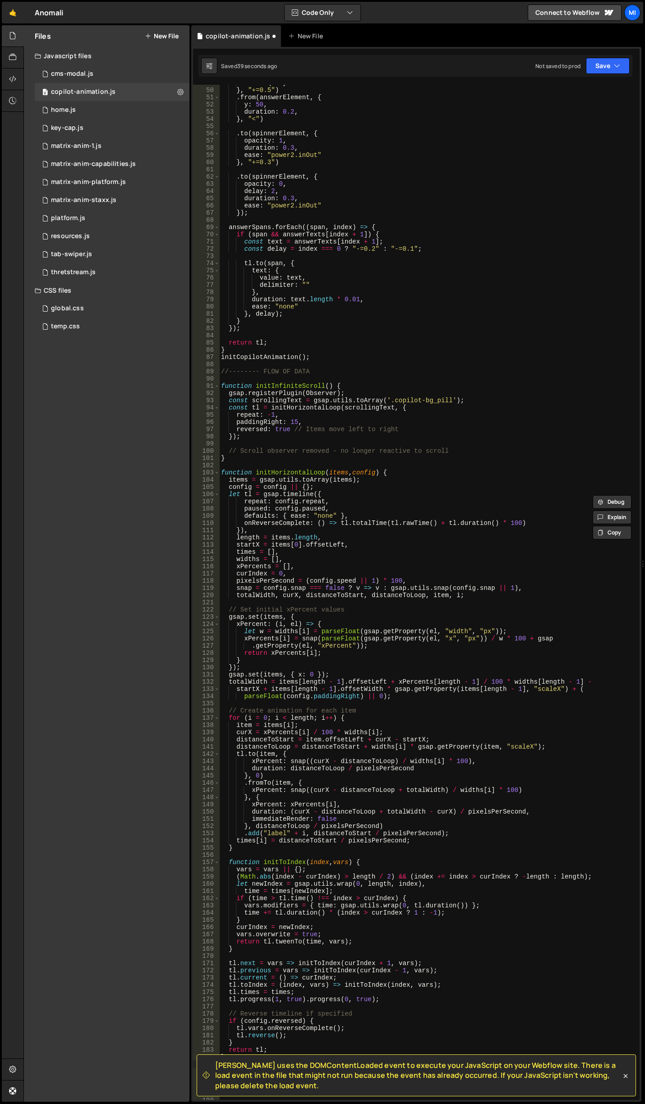
scroll to position [352, 0]
click at [313, 348] on div "text : queryText } , "+=0.5" ) . from ( answerElement , { y : 50 , duration : 0…" at bounding box center [427, 594] width 417 height 1030
type textarea "}"
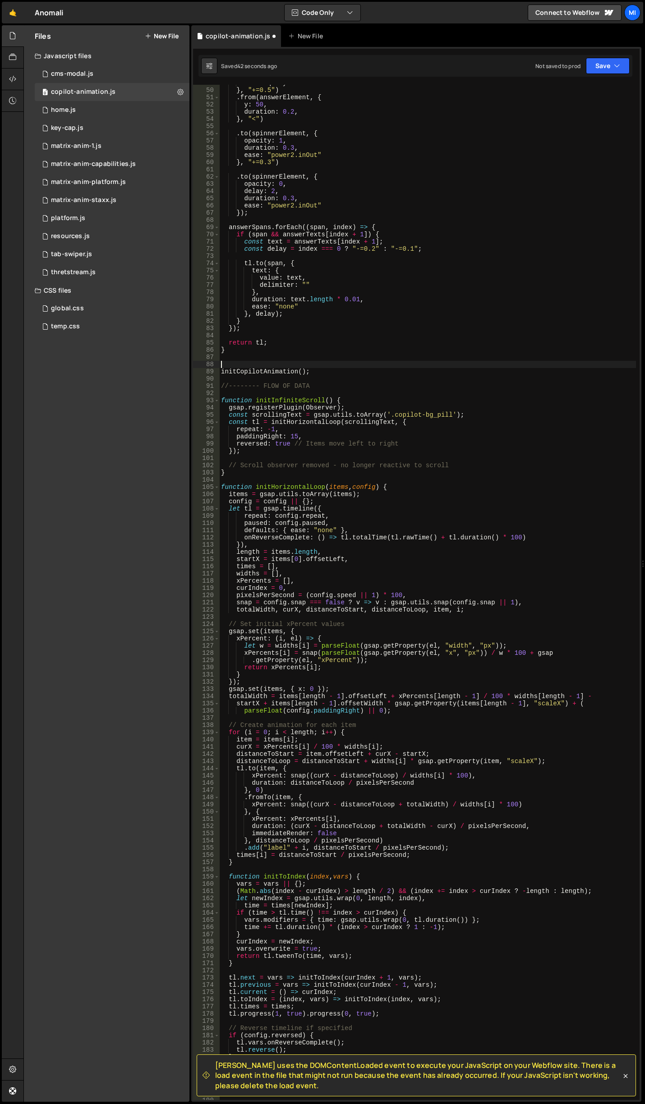
paste textarea "document.addEventListener('DOMContentLoaded', initInfiniteScroll);"
drag, startPoint x: 296, startPoint y: 372, endPoint x: 217, endPoint y: 371, distance: 79.4
click at [217, 371] on div "document.addEventListener('DOMContentLoaded', initInfiniteScroll); 49 50 51 52 …" at bounding box center [416, 592] width 446 height 1015
drag, startPoint x: 395, startPoint y: 362, endPoint x: 464, endPoint y: 364, distance: 69.5
click at [464, 364] on div "text : queryText } , "+=0.5" ) . from ( answerElement , { y : 50 , duration : 0…" at bounding box center [427, 594] width 417 height 1030
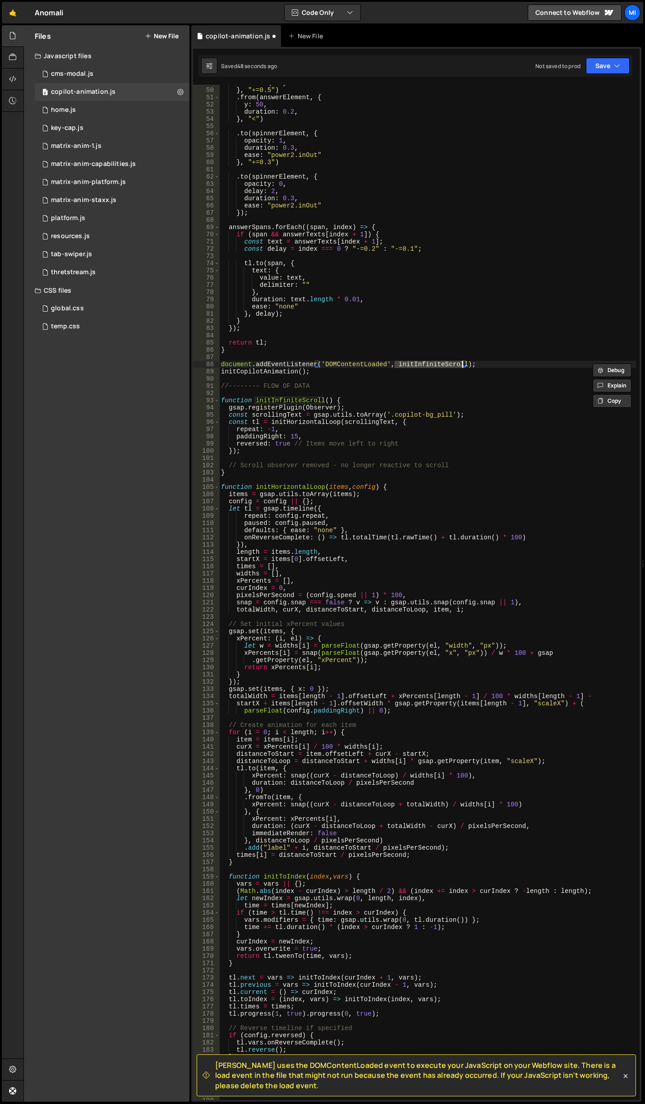
paste textarea "CopilotAnimation"
drag, startPoint x: 328, startPoint y: 372, endPoint x: 207, endPoint y: 375, distance: 121.8
click at [207, 375] on div "document.addEventListener('DOMContentLoaded', initCopilotAnimation); 49 50 51 5…" at bounding box center [416, 592] width 446 height 1015
type textarea "initCopilotAnimation();"
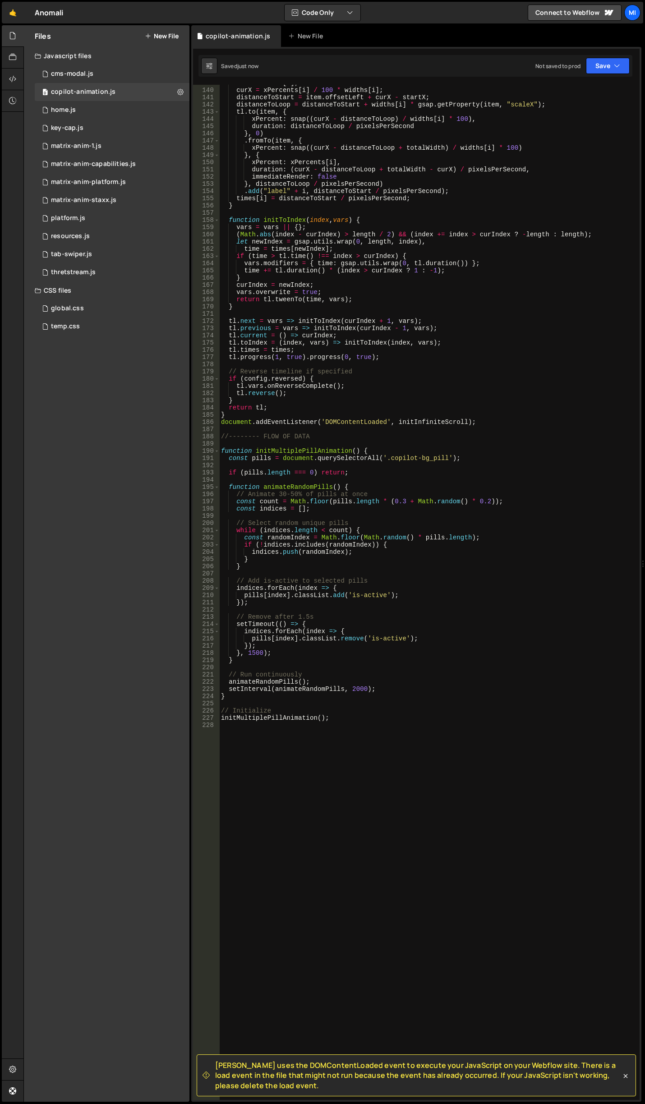
scroll to position [1055, 0]
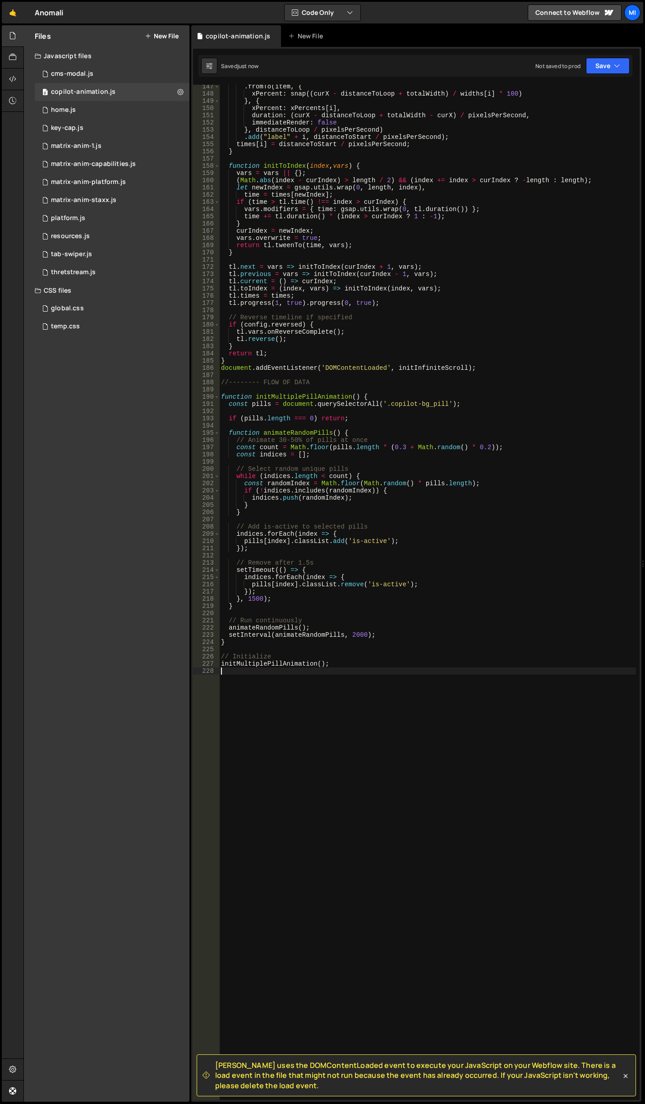
click at [372, 669] on div ". fromTo ( item , { xPercent : snap (( curX - distanceToLoop + totalWidth ) / w…" at bounding box center [427, 598] width 417 height 1030
